Goal: Information Seeking & Learning: Check status

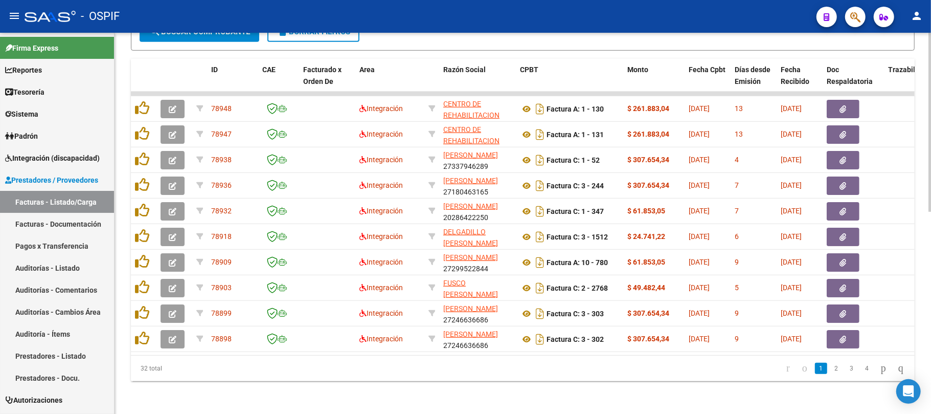
scroll to position [362, 0]
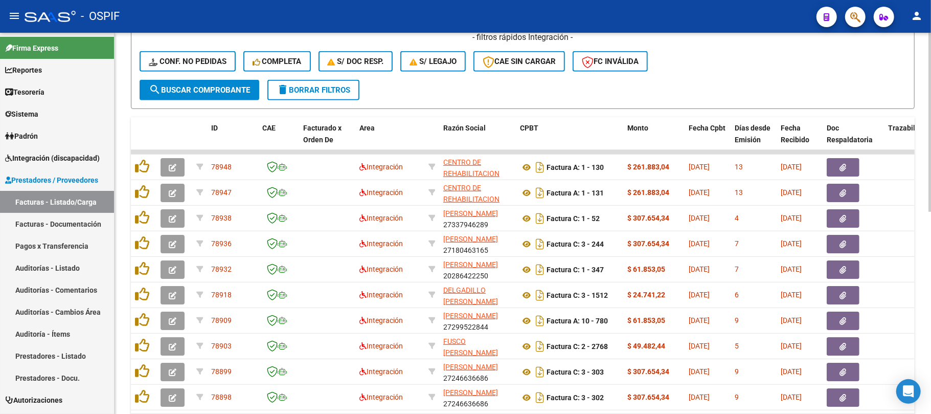
click at [288, 94] on mat-icon "delete" at bounding box center [283, 89] width 12 height 12
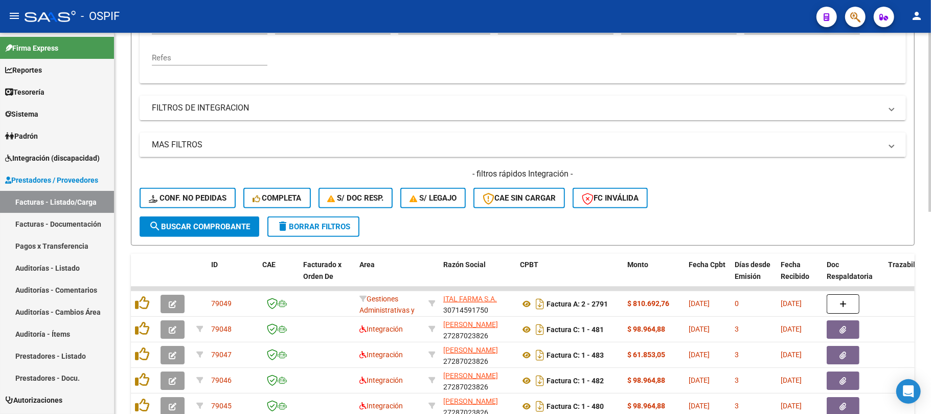
scroll to position [21, 0]
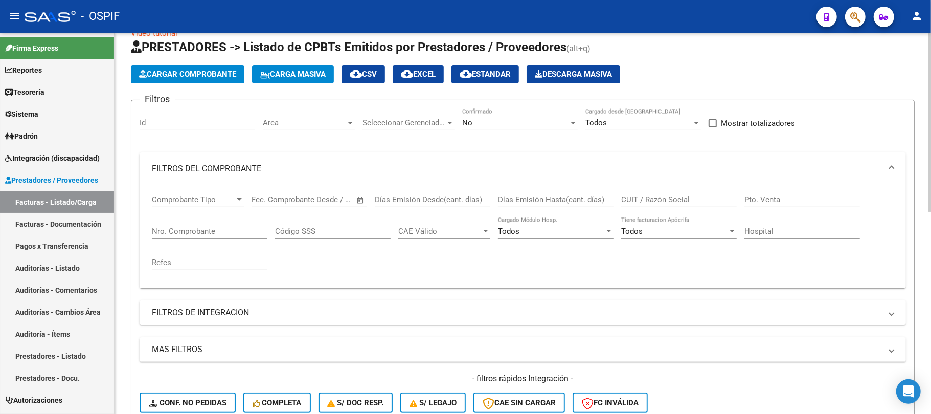
click at [283, 316] on mat-panel-title "FILTROS DE INTEGRACION" at bounding box center [516, 312] width 729 height 11
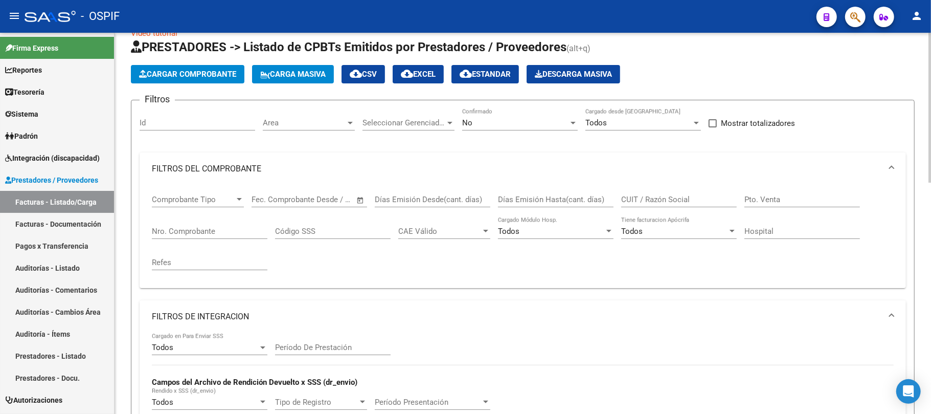
click at [332, 348] on input "Período De Prestación" at bounding box center [333, 346] width 116 height 9
type input "202507"
click at [283, 311] on mat-panel-title "FILTROS DE INTEGRACION" at bounding box center [516, 316] width 729 height 11
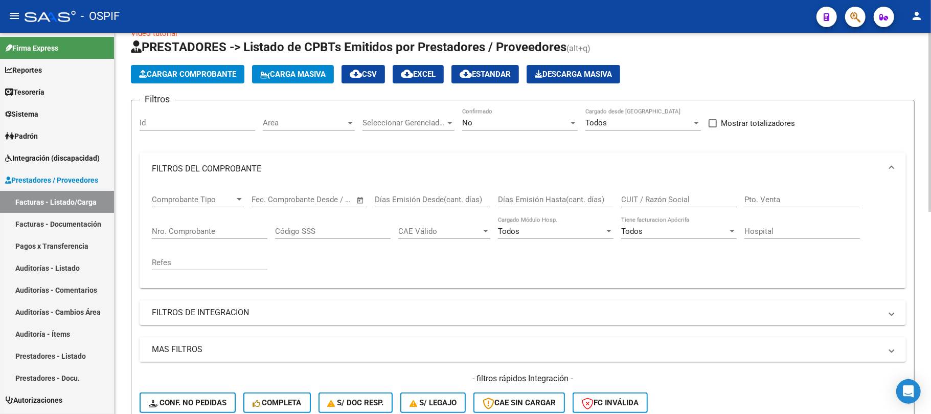
click at [162, 358] on mat-expansion-panel-header "MAS FILTROS" at bounding box center [523, 349] width 766 height 25
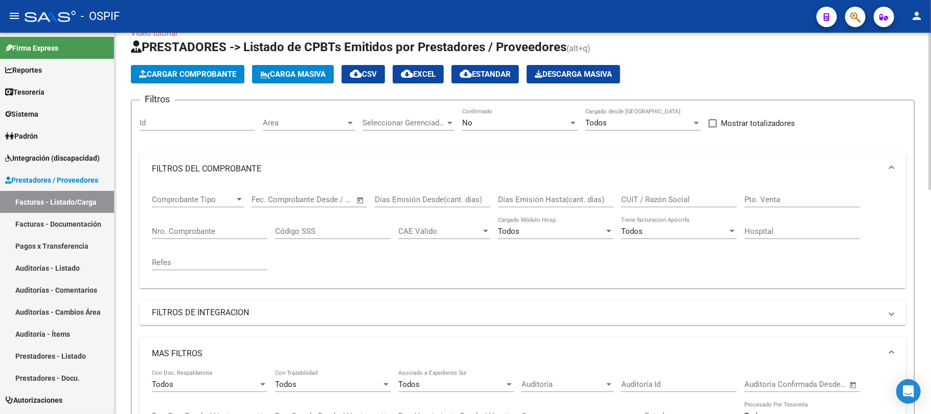
scroll to position [90, 0]
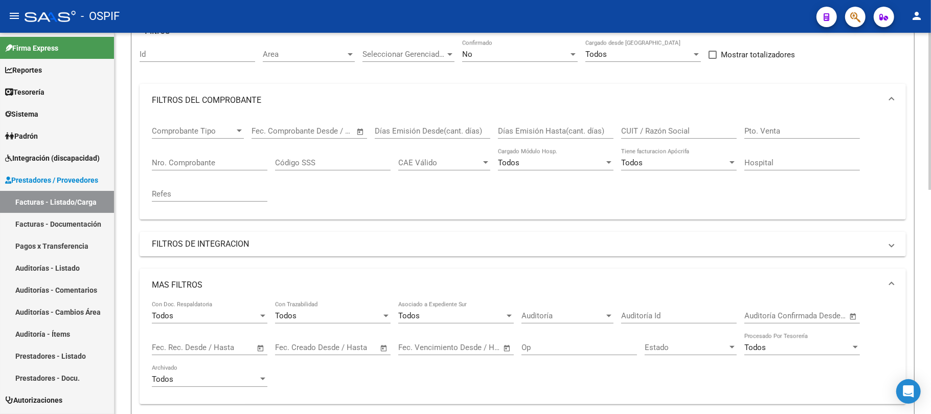
click at [258, 350] on span "Open calendar" at bounding box center [260, 347] width 25 height 25
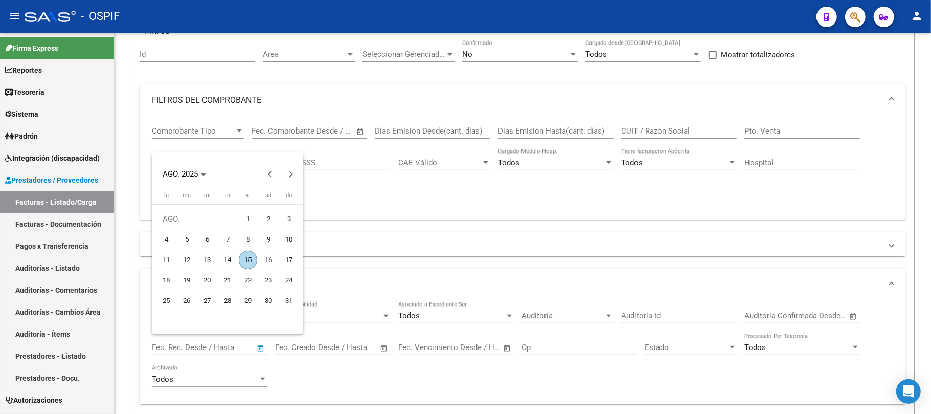
click at [268, 239] on span "9" at bounding box center [268, 239] width 18 height 18
type input "9/8/2025"
click at [290, 242] on span "10" at bounding box center [289, 239] width 18 height 18
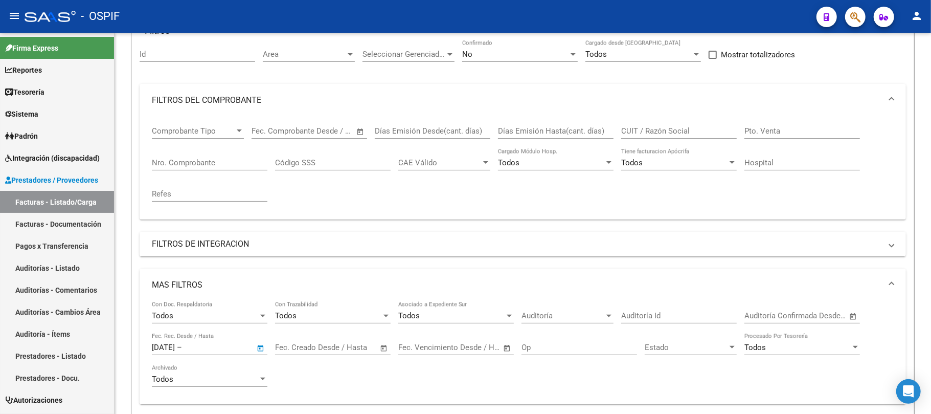
type input "10/8/2025"
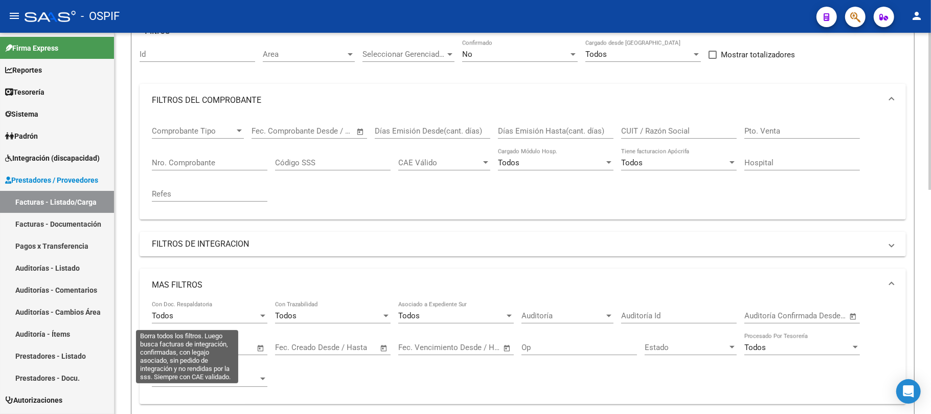
scroll to position [158, 0]
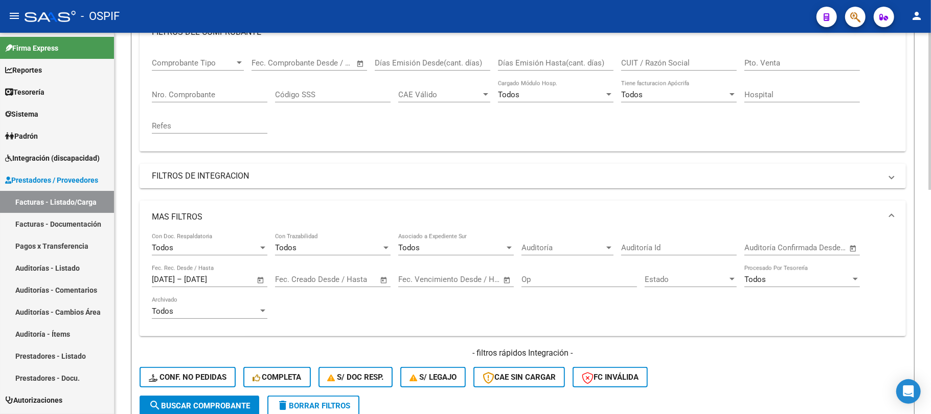
click at [207, 401] on span "search Buscar Comprobante" at bounding box center [199, 405] width 101 height 9
click at [268, 179] on mat-panel-title "FILTROS DE INTEGRACION" at bounding box center [516, 175] width 729 height 11
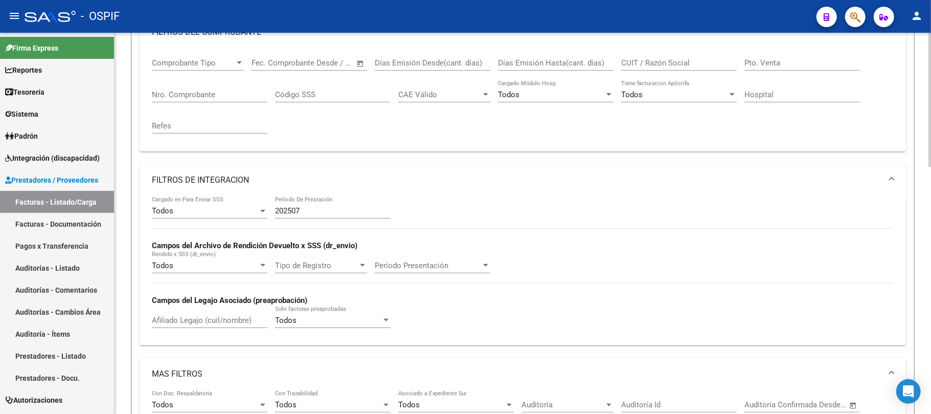
click at [268, 179] on mat-panel-title "FILTROS DE INTEGRACION" at bounding box center [516, 179] width 729 height 11
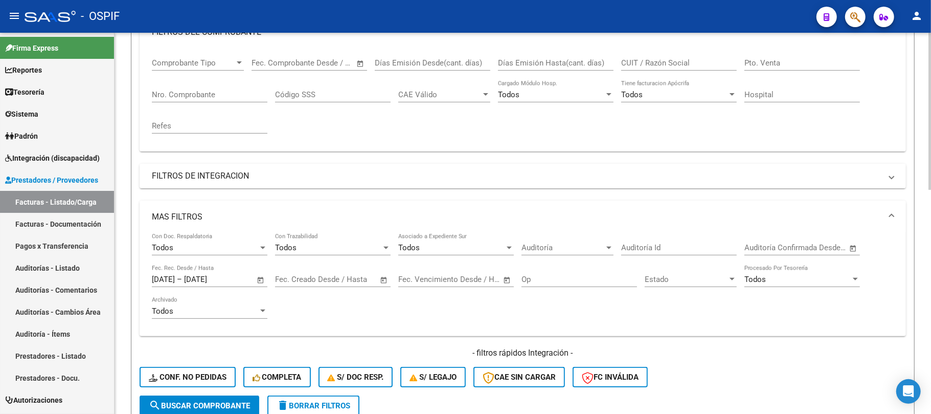
click at [272, 211] on mat-expansion-panel-header "MAS FILTROS" at bounding box center [523, 216] width 766 height 33
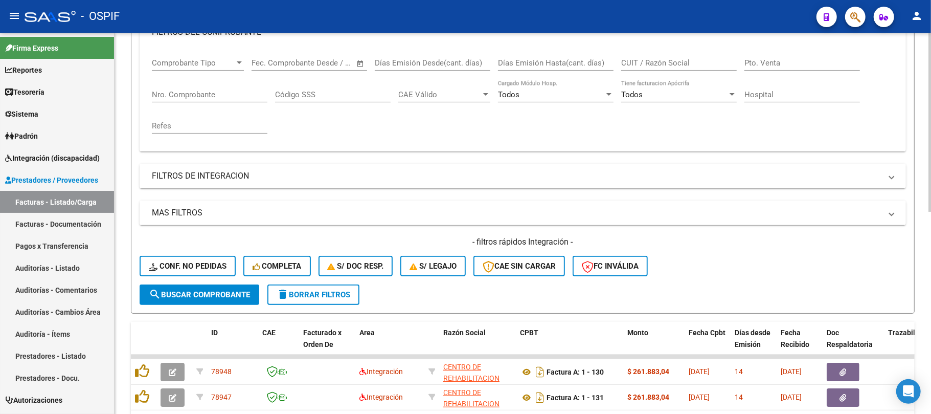
scroll to position [21, 0]
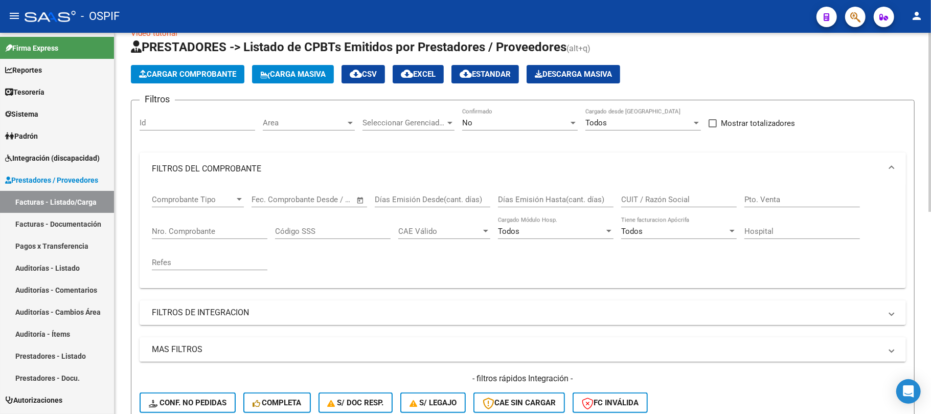
click at [341, 153] on mat-expansion-panel-header "FILTROS DEL COMPROBANTE" at bounding box center [523, 168] width 766 height 33
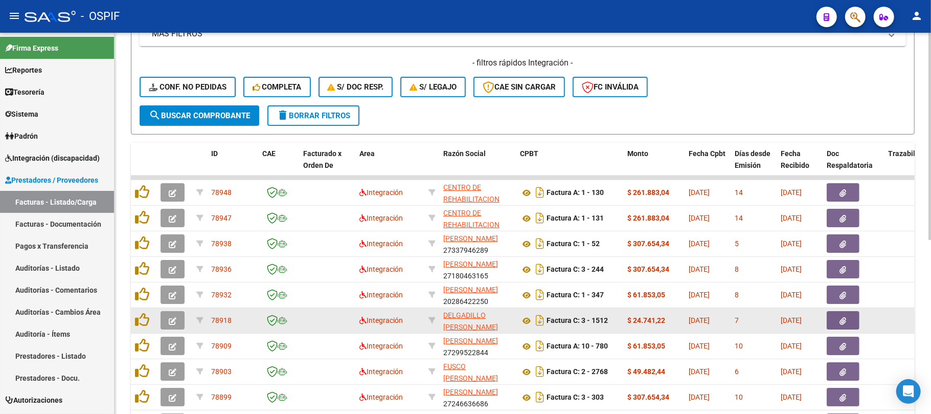
scroll to position [319, 0]
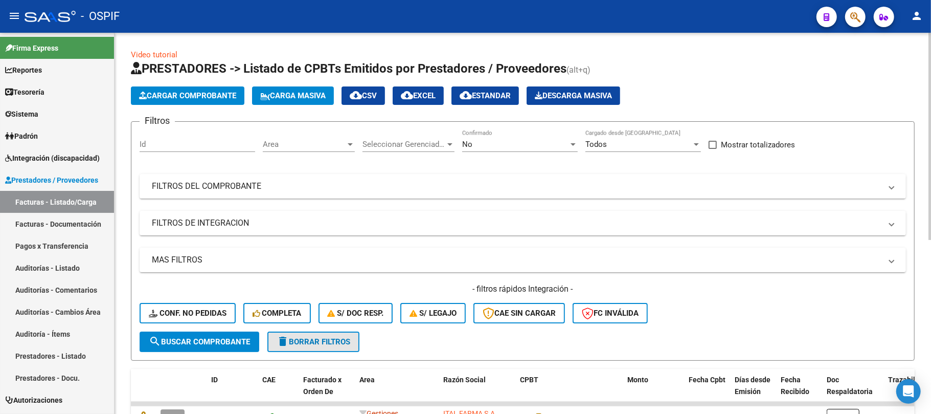
click at [342, 343] on span "delete Borrar Filtros" at bounding box center [314, 341] width 74 height 9
click at [319, 344] on span "delete Borrar Filtros" at bounding box center [314, 341] width 74 height 9
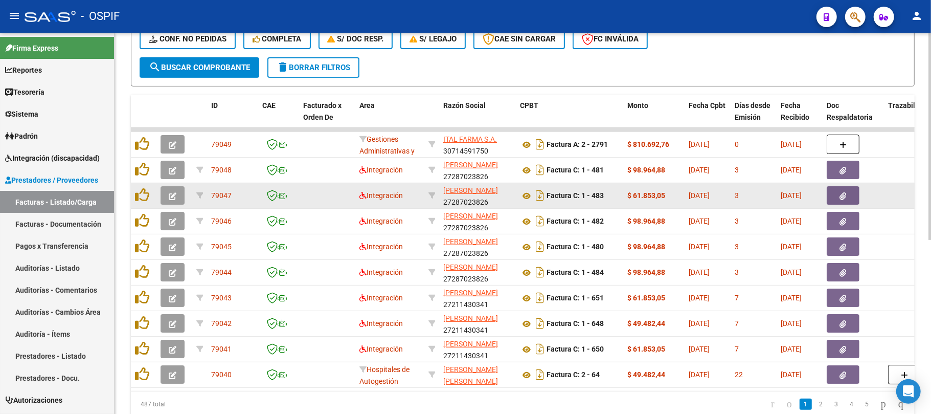
scroll to position [319, 0]
